Goal: Go to known website: Access a specific website the user already knows

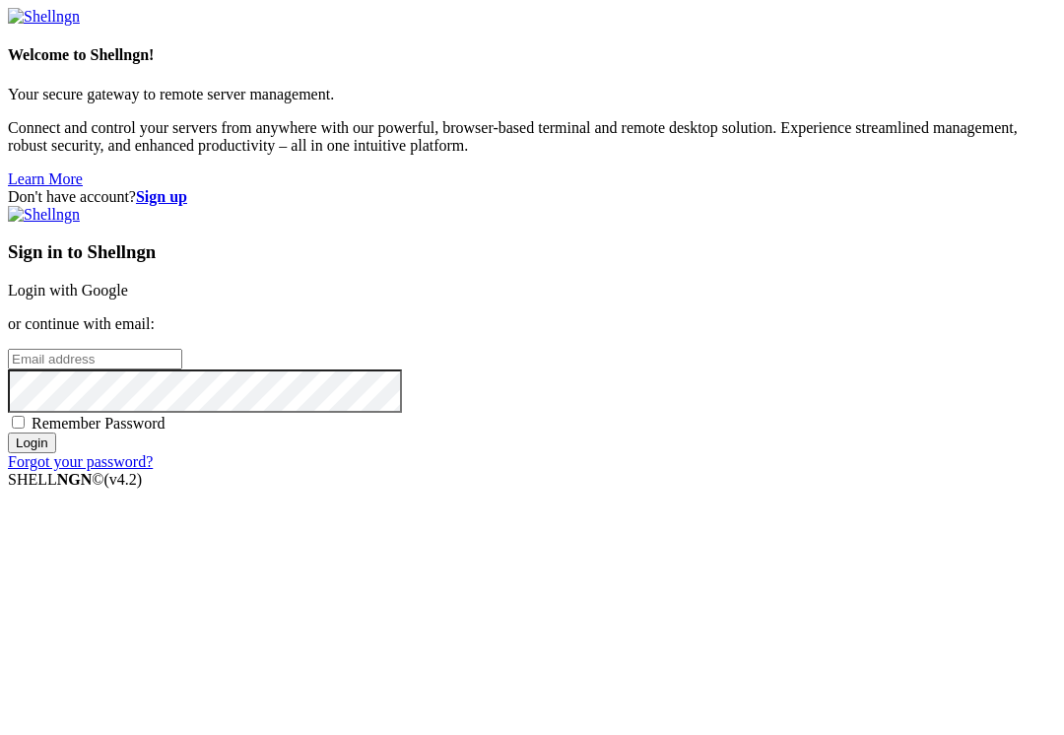
click at [128, 282] on link "Login with Google" at bounding box center [68, 290] width 120 height 17
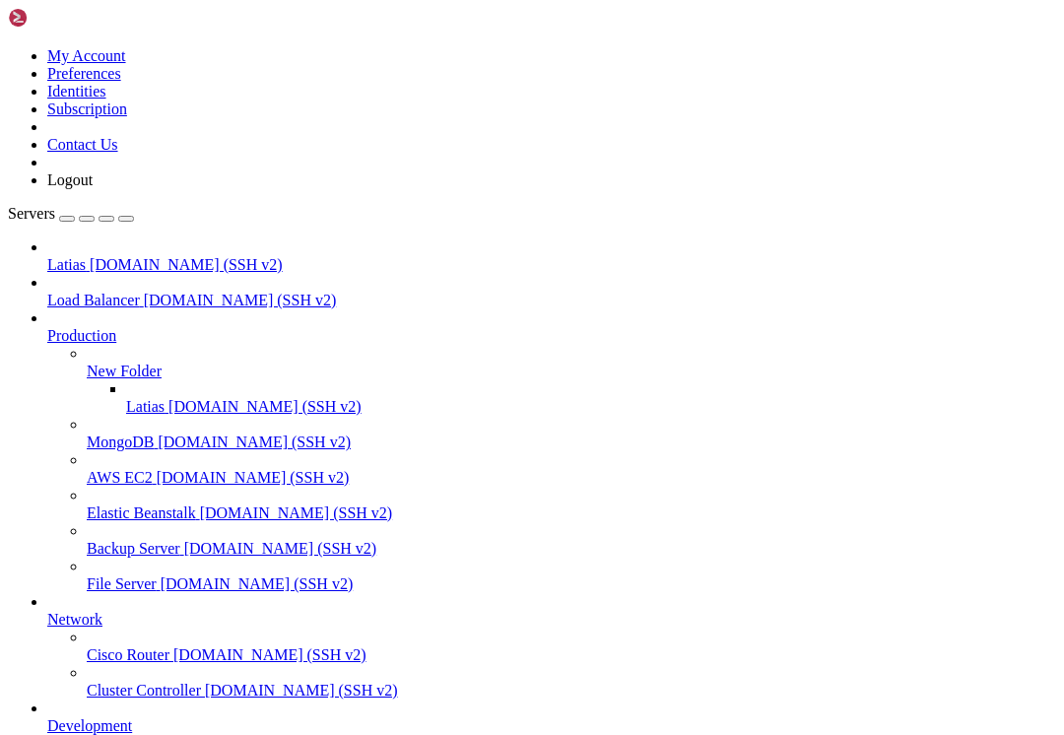
click at [87, 363] on icon at bounding box center [87, 363] width 0 height 0
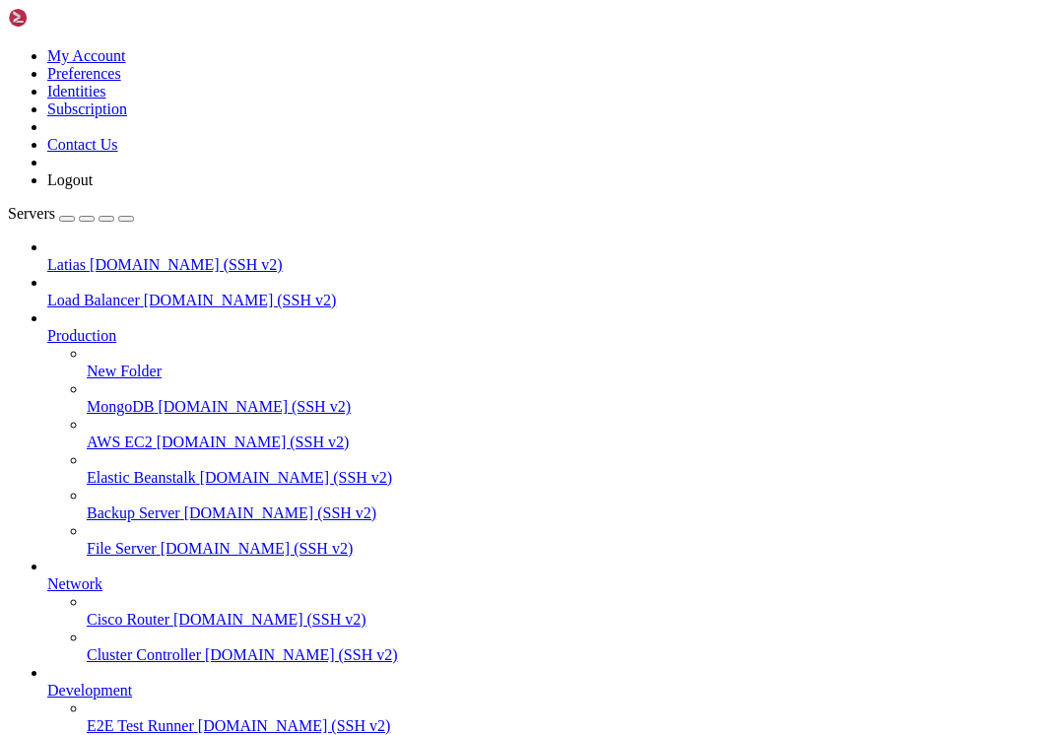
click at [47, 327] on icon at bounding box center [47, 327] width 0 height 0
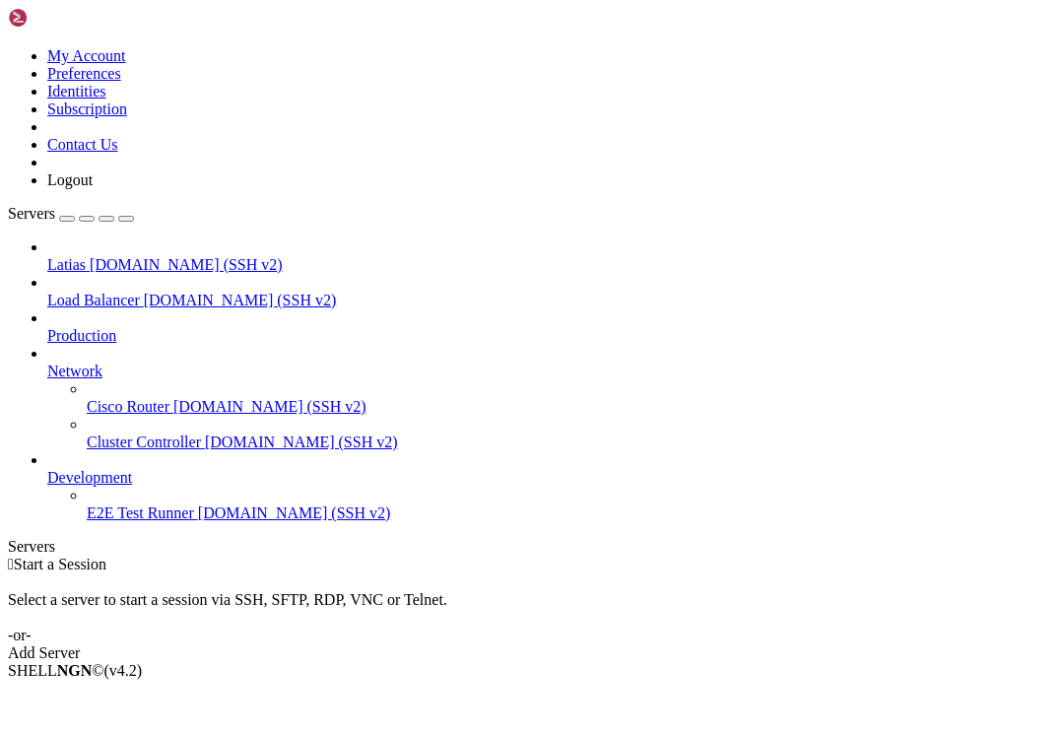
click at [212, 363] on link "Network" at bounding box center [551, 372] width 1009 height 18
click at [102, 363] on span "Network" at bounding box center [74, 371] width 55 height 17
click at [47, 363] on icon at bounding box center [47, 363] width 0 height 0
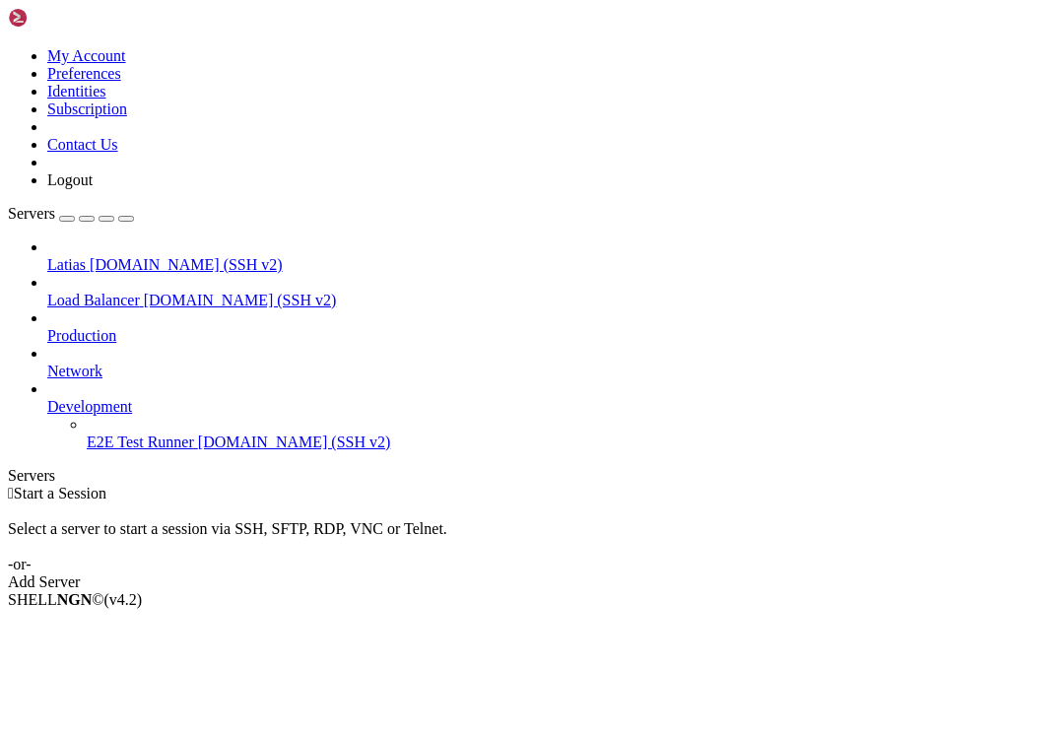
click at [213, 398] on link "Development" at bounding box center [551, 407] width 1009 height 18
click at [47, 398] on icon at bounding box center [47, 398] width 0 height 0
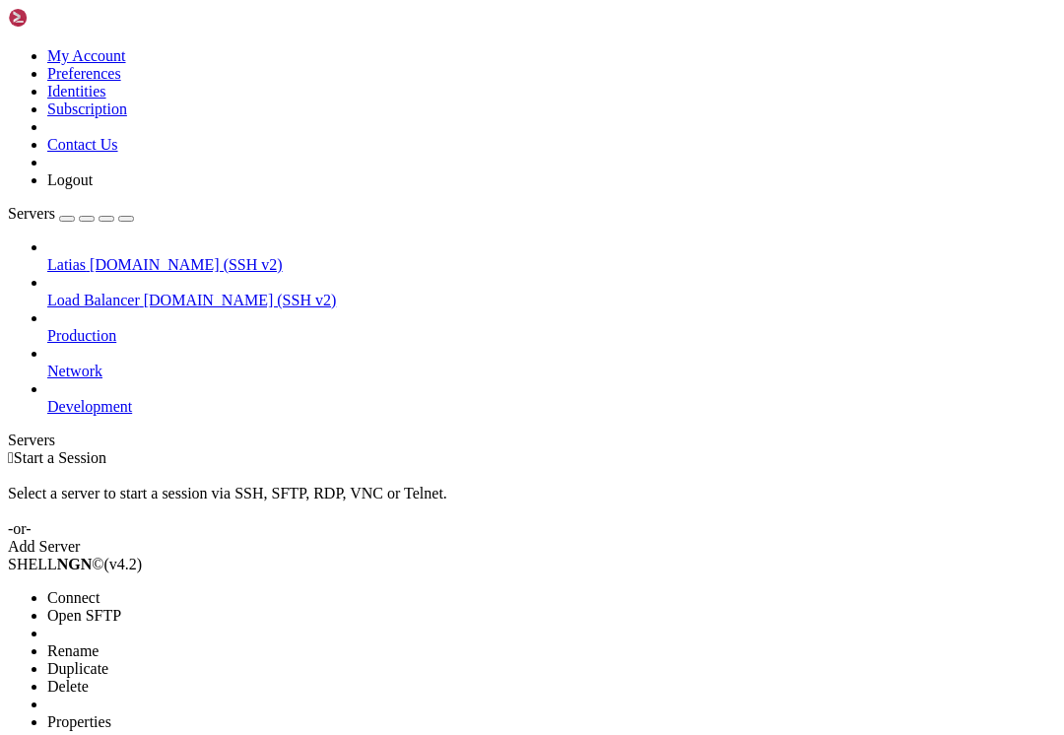
click at [161, 589] on li "Connect" at bounding box center [136, 598] width 179 height 18
